Goal: Obtain resource: Download file/media

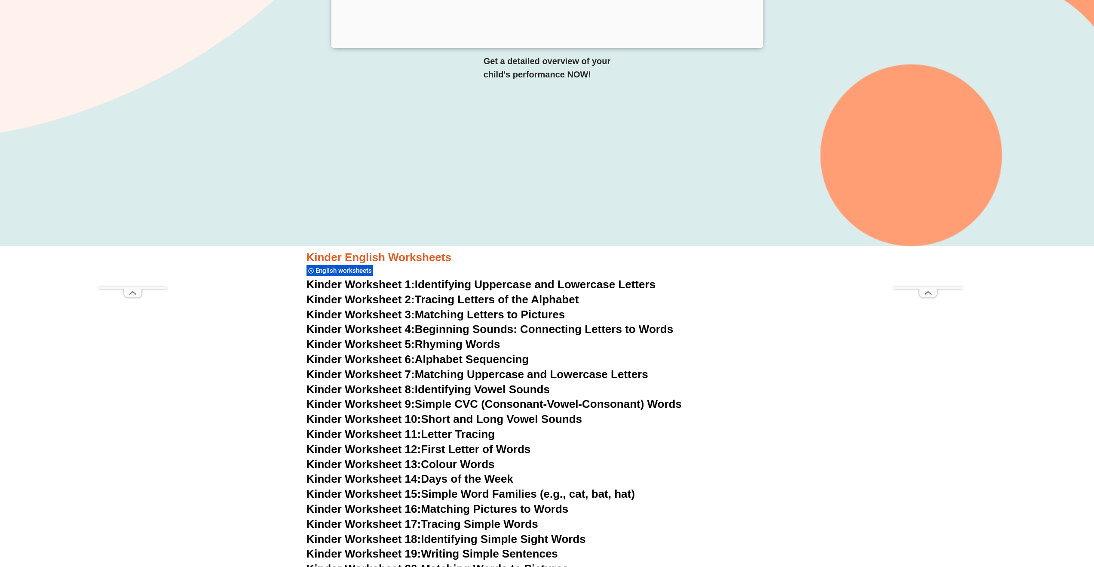
scroll to position [238, 0]
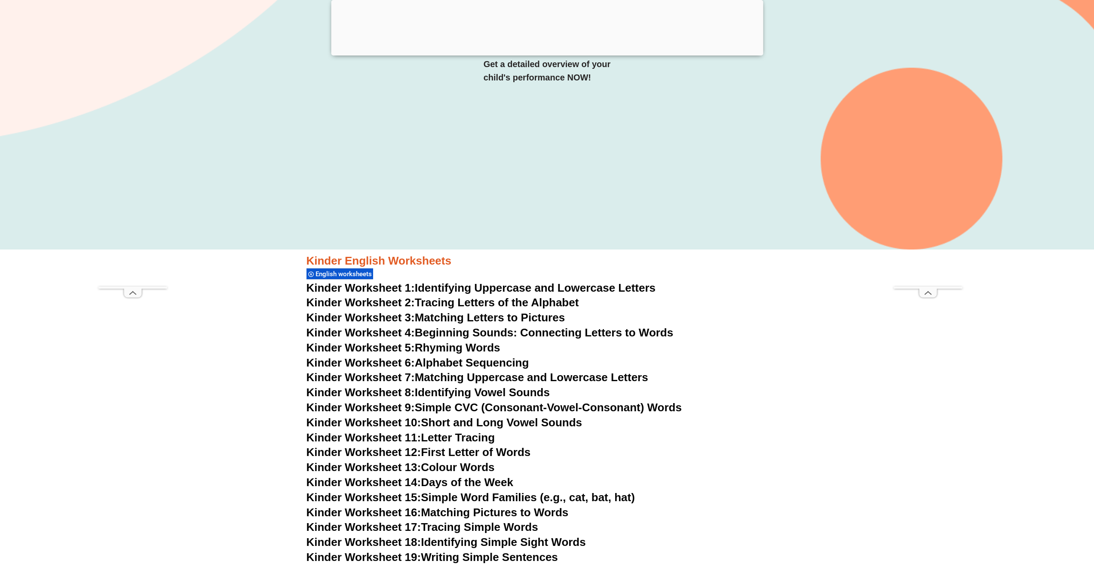
click at [578, 286] on link "Kinder Worksheet 1: Identifying Uppercase and Lowercase Letters" at bounding box center [480, 287] width 349 height 13
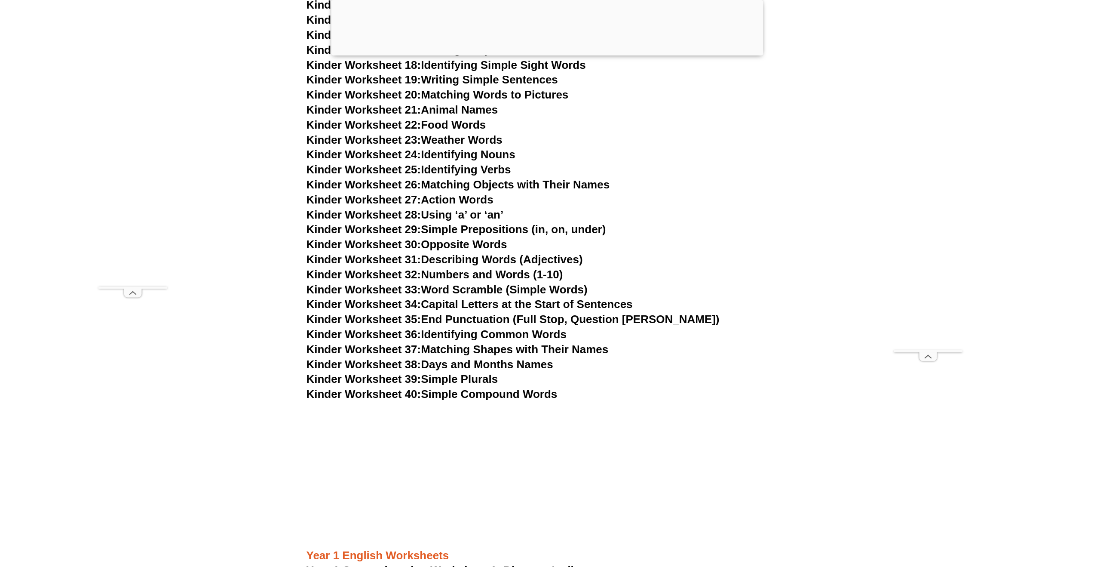
scroll to position [770, 0]
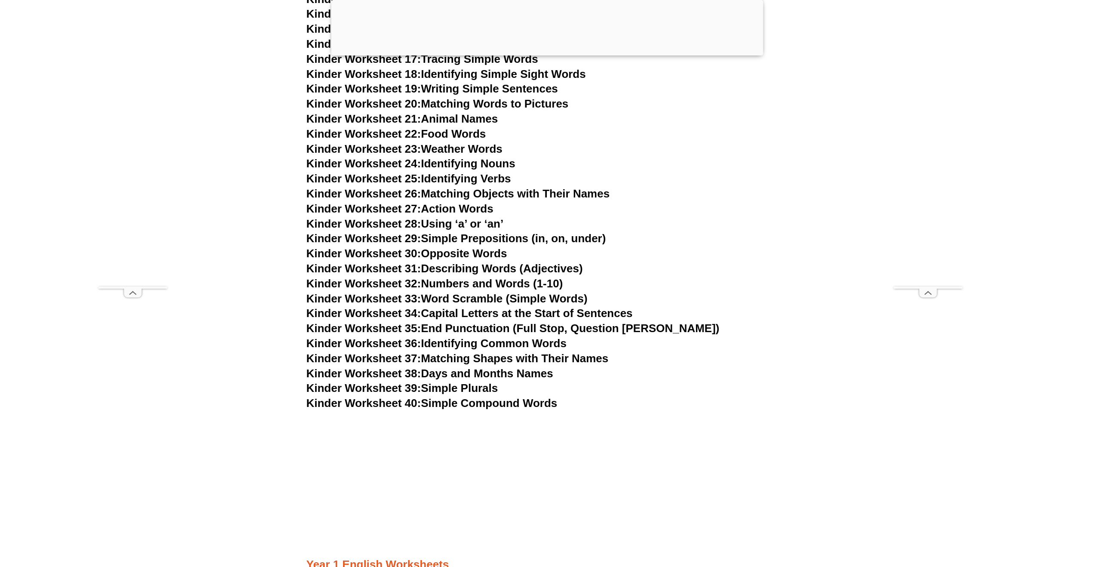
click at [484, 224] on link "Kinder Worksheet 28: Using ‘a’ or ‘an’" at bounding box center [404, 223] width 197 height 13
click at [521, 372] on link "Kinder Worksheet 38: Days and Months Names" at bounding box center [429, 373] width 247 height 13
click at [478, 389] on link "Kinder Worksheet 39: Simple Plurals" at bounding box center [402, 387] width 192 height 13
click at [487, 164] on link "Kinder Worksheet 24: Identifying Nouns" at bounding box center [410, 163] width 209 height 13
click at [474, 207] on link "Kinder Worksheet 27: Action Words" at bounding box center [399, 208] width 187 height 13
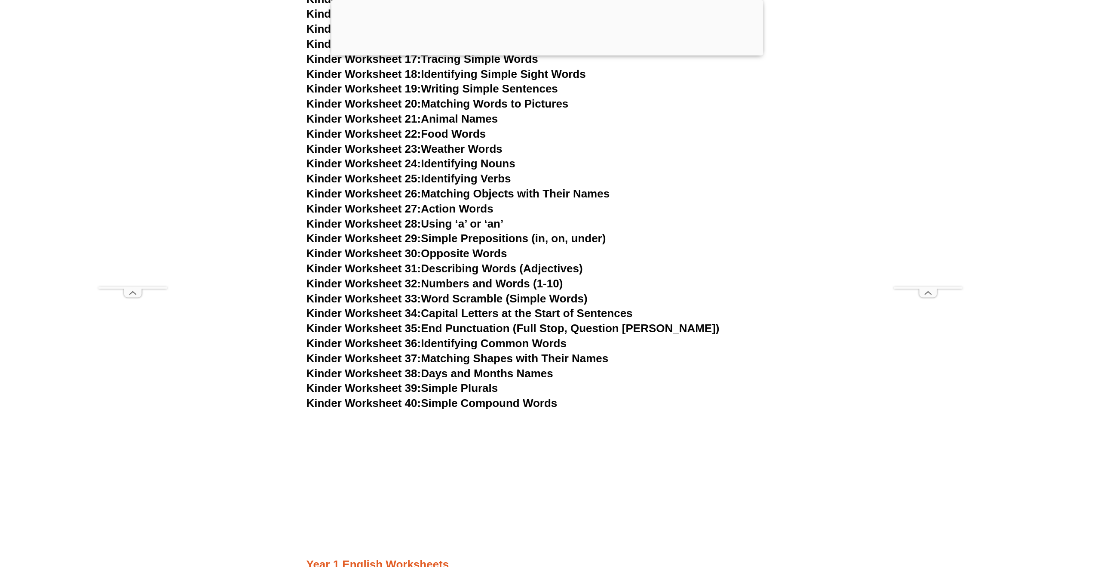
click at [471, 138] on link "Kinder Worksheet 22: Food Words" at bounding box center [396, 133] width 180 height 13
click at [475, 302] on link "Kinder Worksheet 33: Word Scramble (Simple Words)" at bounding box center [446, 298] width 281 height 13
click at [495, 331] on link "Kinder Worksheet 35: End Punctuation (Full Stop, Question [PERSON_NAME])" at bounding box center [512, 328] width 413 height 13
click at [487, 100] on link "Kinder Worksheet 20: Matching Words to Pictures" at bounding box center [437, 103] width 262 height 13
click at [517, 317] on link "Kinder Worksheet 34: Capital Letters at the Start of Sentences" at bounding box center [469, 312] width 326 height 13
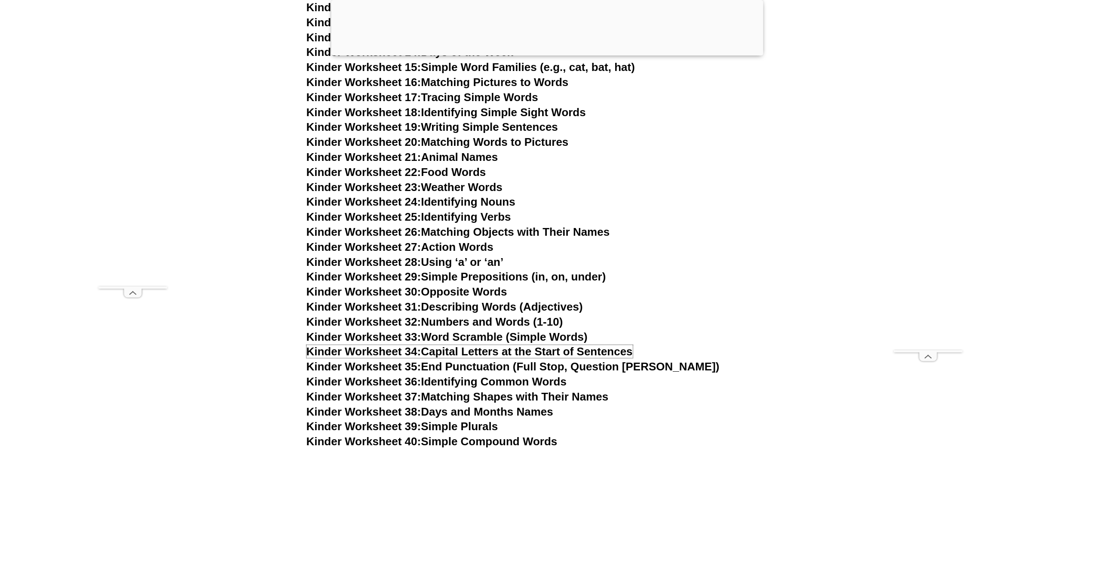
scroll to position [728, 0]
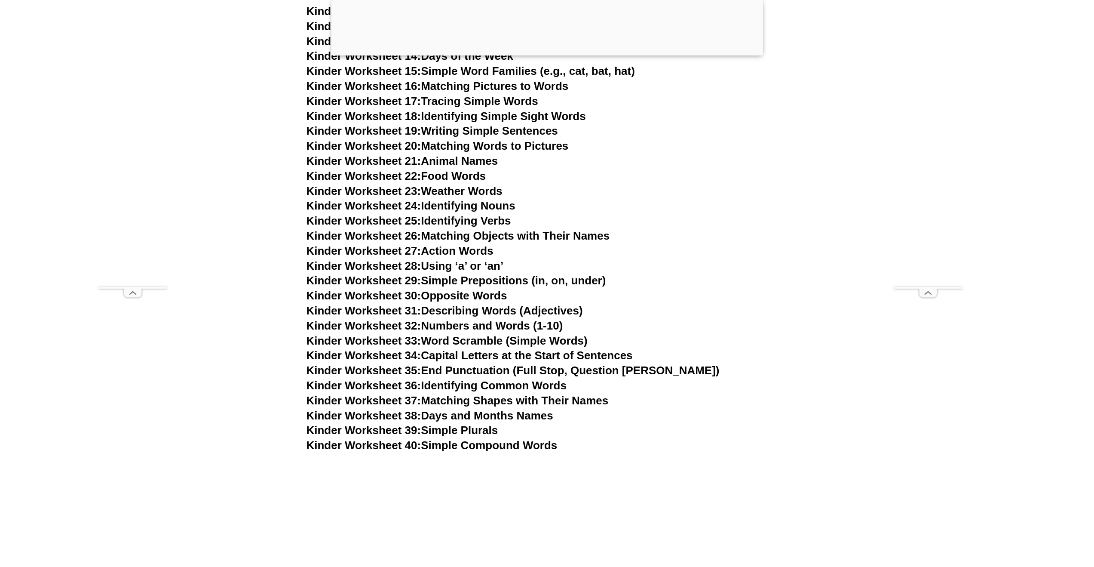
click at [509, 311] on link "Kinder Worksheet 31: Describing Words (Adjectives)" at bounding box center [444, 310] width 276 height 13
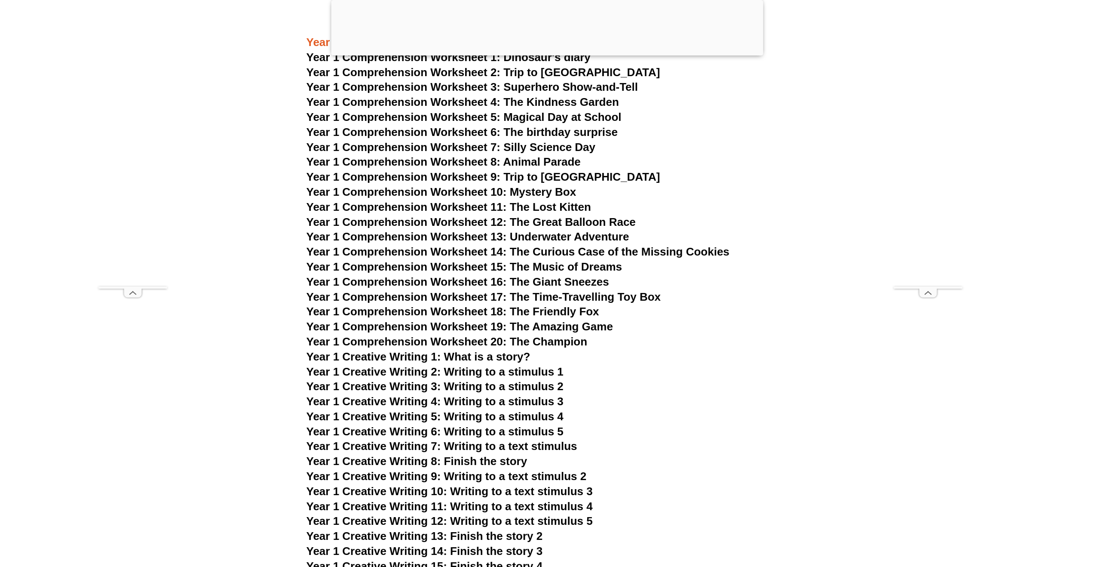
scroll to position [1293, 0]
click at [477, 174] on span "Year 1 Comprehension Worksheet 9: Trip to [GEOGRAPHIC_DATA]" at bounding box center [483, 175] width 354 height 13
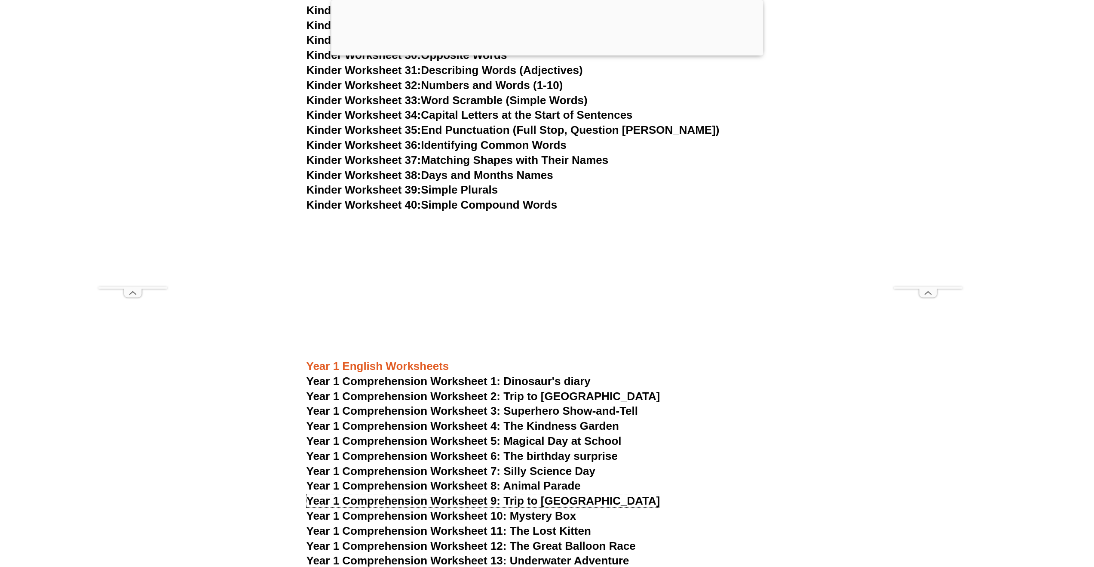
scroll to position [970, 0]
click at [534, 479] on span "Year 1 Comprehension Worksheet 8: Animal Parade" at bounding box center [443, 484] width 274 height 13
click at [552, 500] on span "Year 1 Comprehension Worksheet 9: Trip to [GEOGRAPHIC_DATA]" at bounding box center [483, 499] width 354 height 13
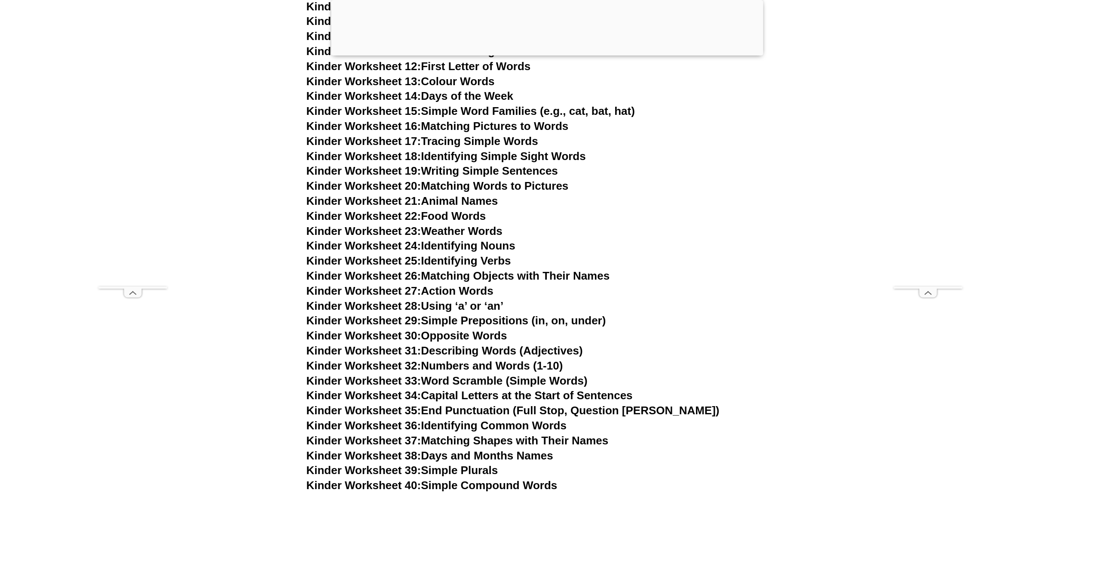
scroll to position [683, 0]
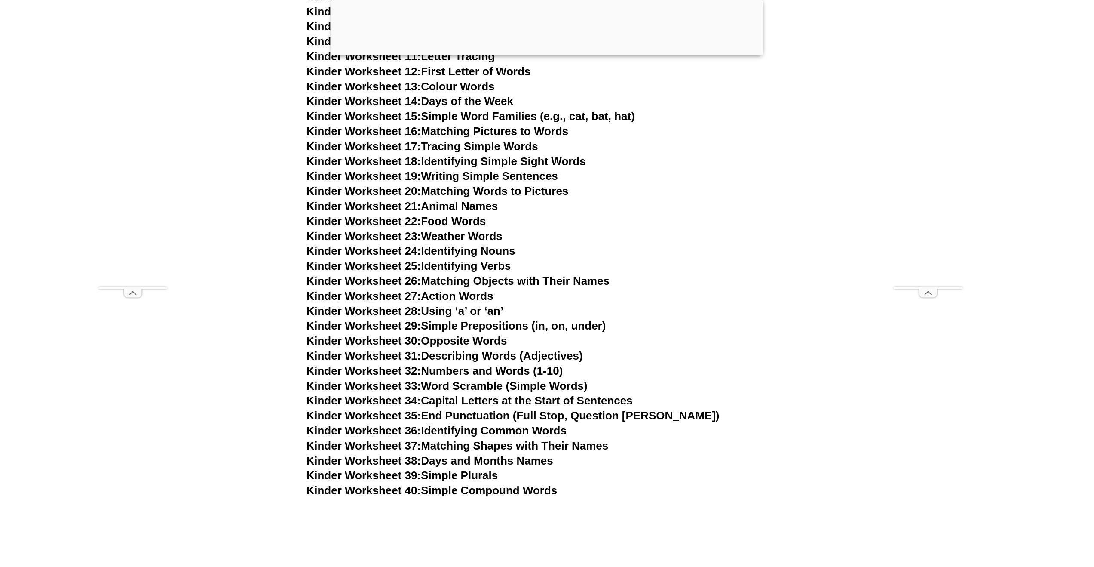
click at [503, 341] on link "Kinder Worksheet 30: Opposite Words" at bounding box center [406, 340] width 201 height 13
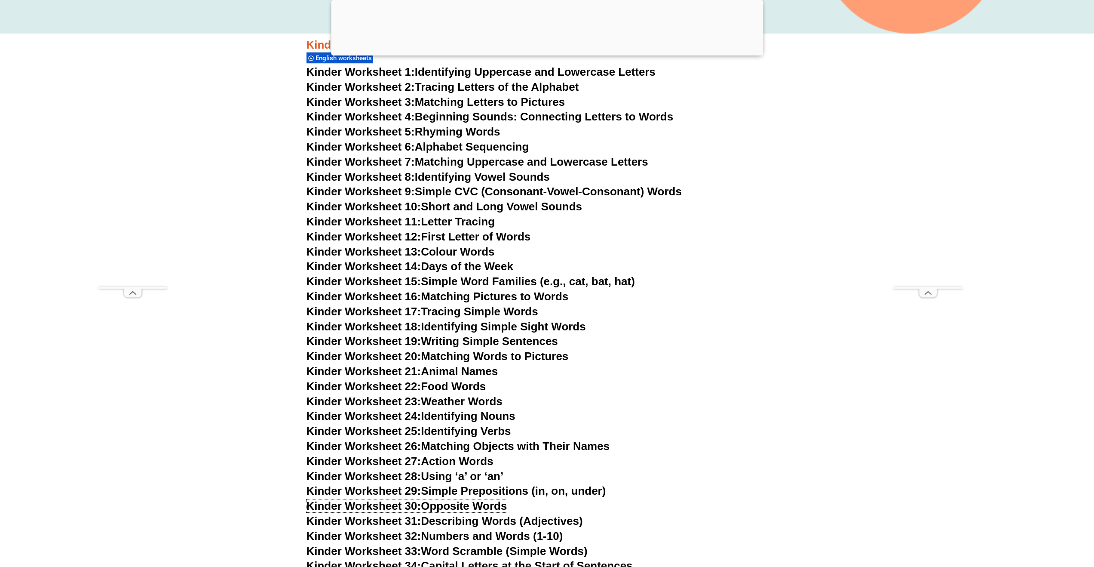
scroll to position [517, 0]
click at [498, 269] on link "Kinder Worksheet 14: Days of the Week" at bounding box center [409, 266] width 207 height 13
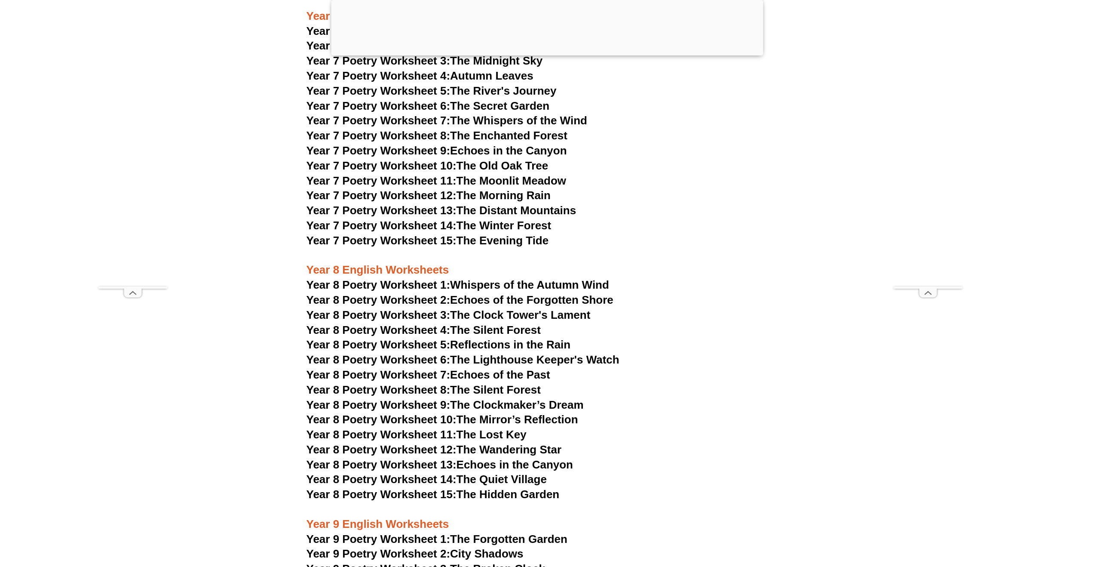
scroll to position [5604, 0]
click at [554, 277] on link "Year 8 Poetry Worksheet 1: Whispers of the Autumn Wind" at bounding box center [457, 283] width 303 height 13
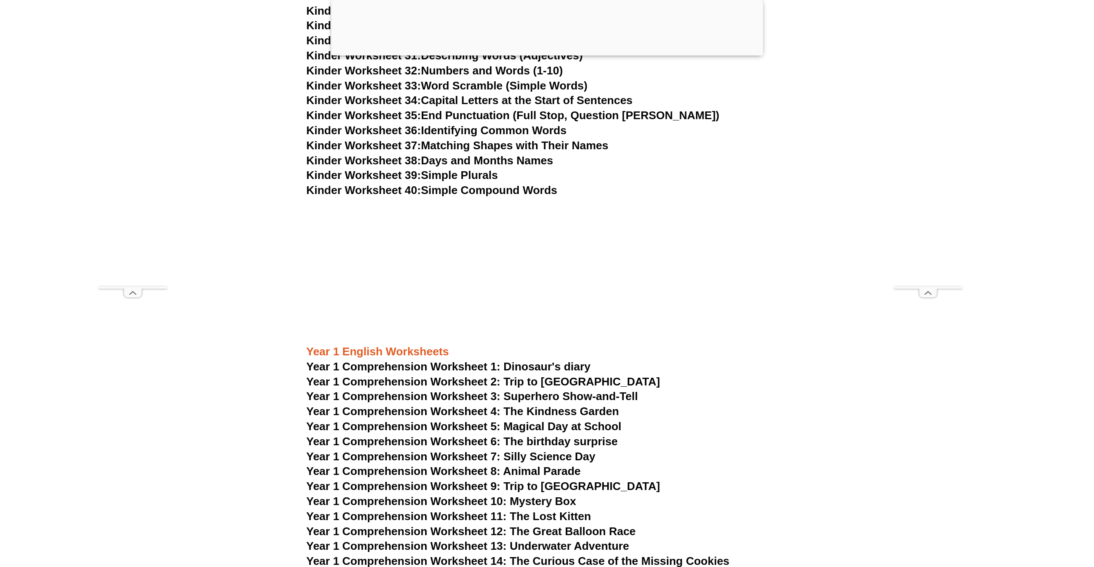
scroll to position [984, 0]
click at [540, 437] on span "Year 1 Comprehension Worksheet 6: The birthday surprise" at bounding box center [461, 440] width 311 height 13
